Goal: Task Accomplishment & Management: Manage account settings

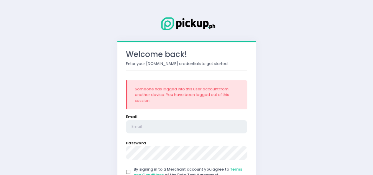
click at [235, 120] on input "email" at bounding box center [186, 127] width 121 height 14
type input "[EMAIL_ADDRESS][DOMAIN_NAME]"
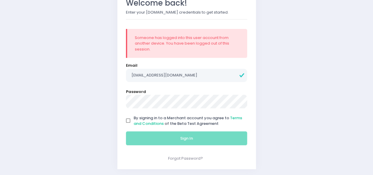
click at [129, 122] on input "By signing in to a Merchant account you agree to Terms and Conditions of the Be…" at bounding box center [128, 120] width 11 height 11
checkbox input "true"
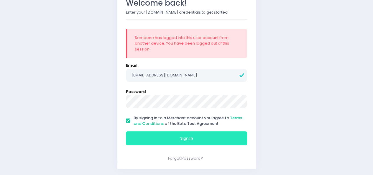
click at [143, 137] on button "Sign In" at bounding box center [186, 138] width 121 height 14
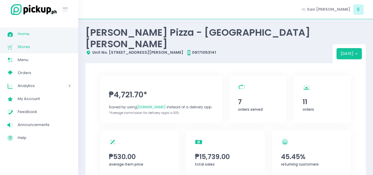
click at [32, 48] on span "Stores" at bounding box center [44, 47] width 53 height 8
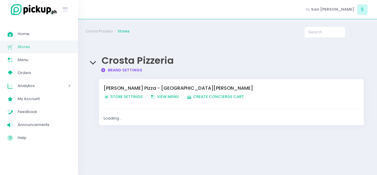
click at [110, 96] on span "Store Settings Created with Sketch. Store Settings" at bounding box center [123, 97] width 39 height 6
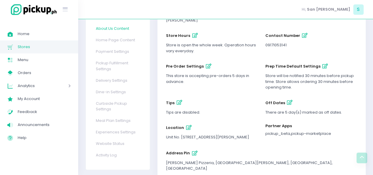
scroll to position [91, 0]
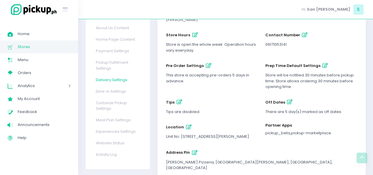
click at [108, 74] on link "Delivery Settings" at bounding box center [117, 79] width 54 height 11
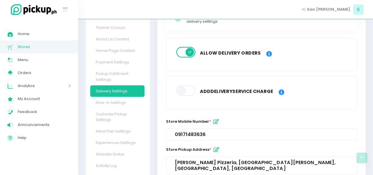
scroll to position [80, 0]
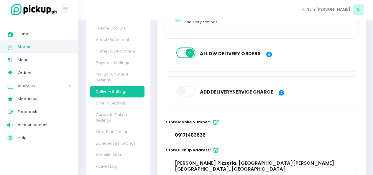
click at [183, 47] on span at bounding box center [186, 52] width 20 height 11
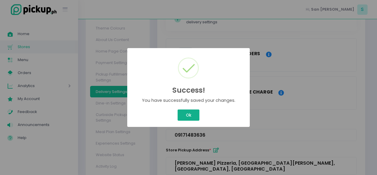
click at [194, 115] on button "Ok" at bounding box center [189, 114] width 22 height 11
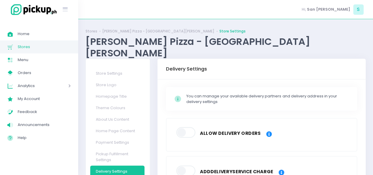
click at [28, 45] on span "Stores" at bounding box center [44, 47] width 53 height 8
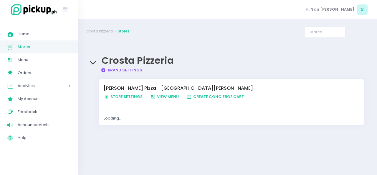
click at [115, 97] on span "Store Settings Created with Sketch. Store Settings" at bounding box center [123, 97] width 39 height 6
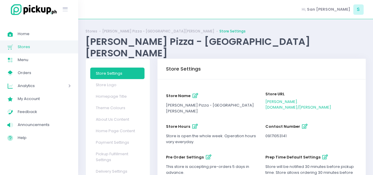
scroll to position [92, 0]
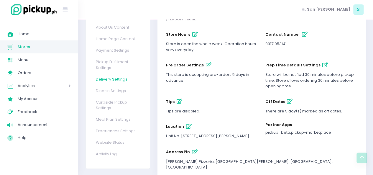
click at [105, 73] on link "Delivery Settings" at bounding box center [117, 78] width 54 height 11
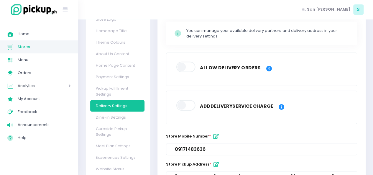
scroll to position [66, 0]
